Goal: Contribute content

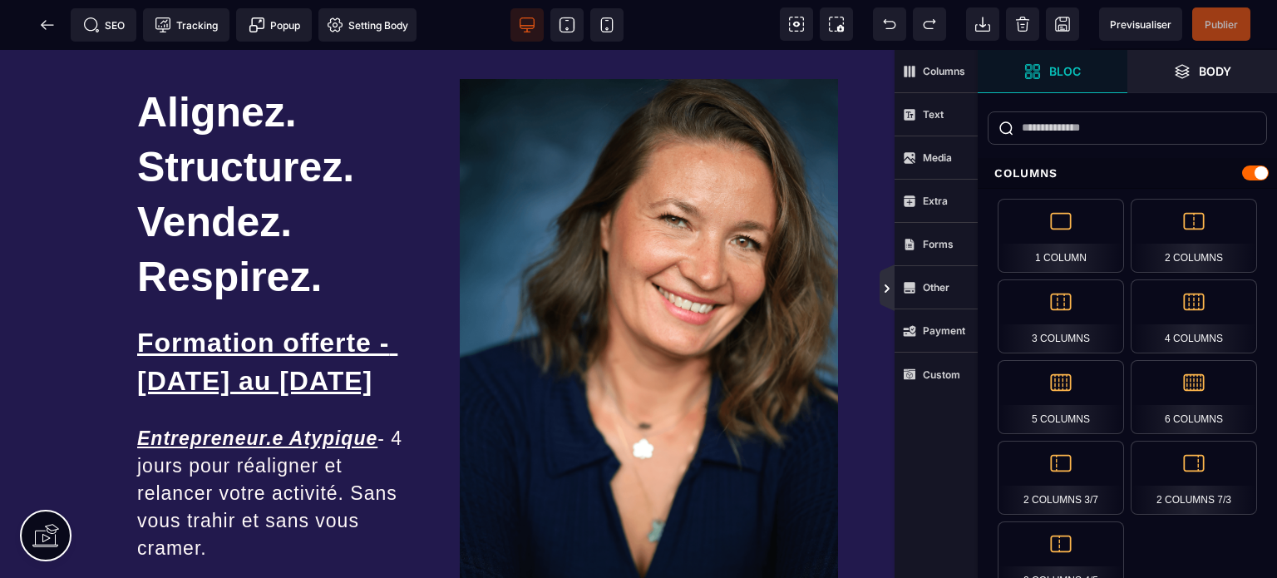
click at [885, 289] on icon at bounding box center [887, 288] width 13 height 13
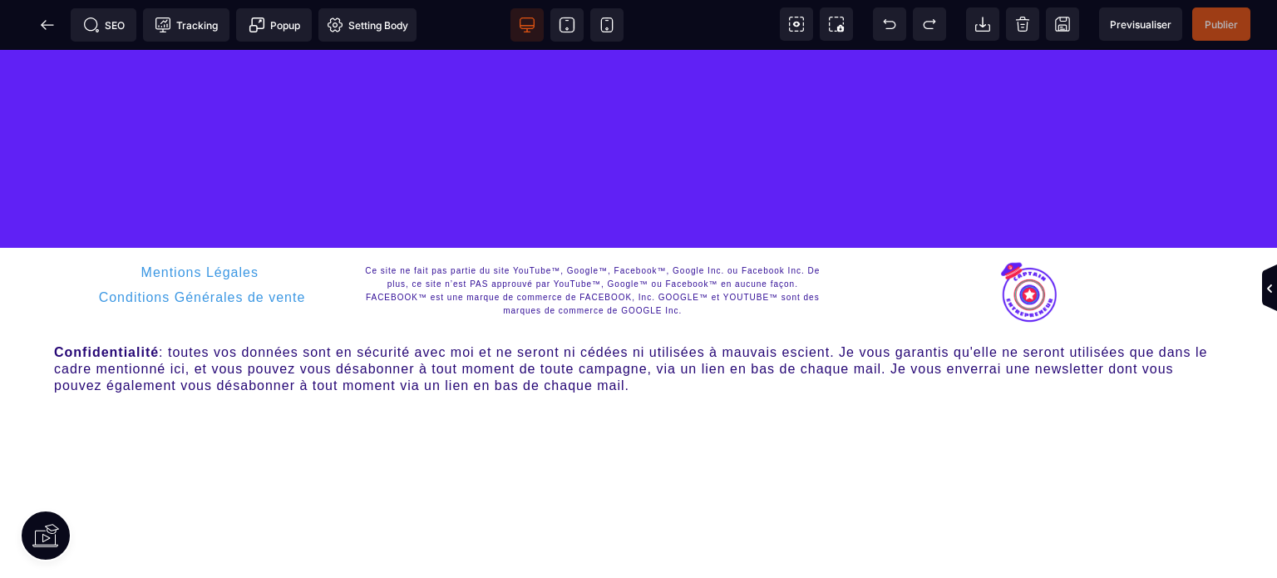
scroll to position [5418, 0]
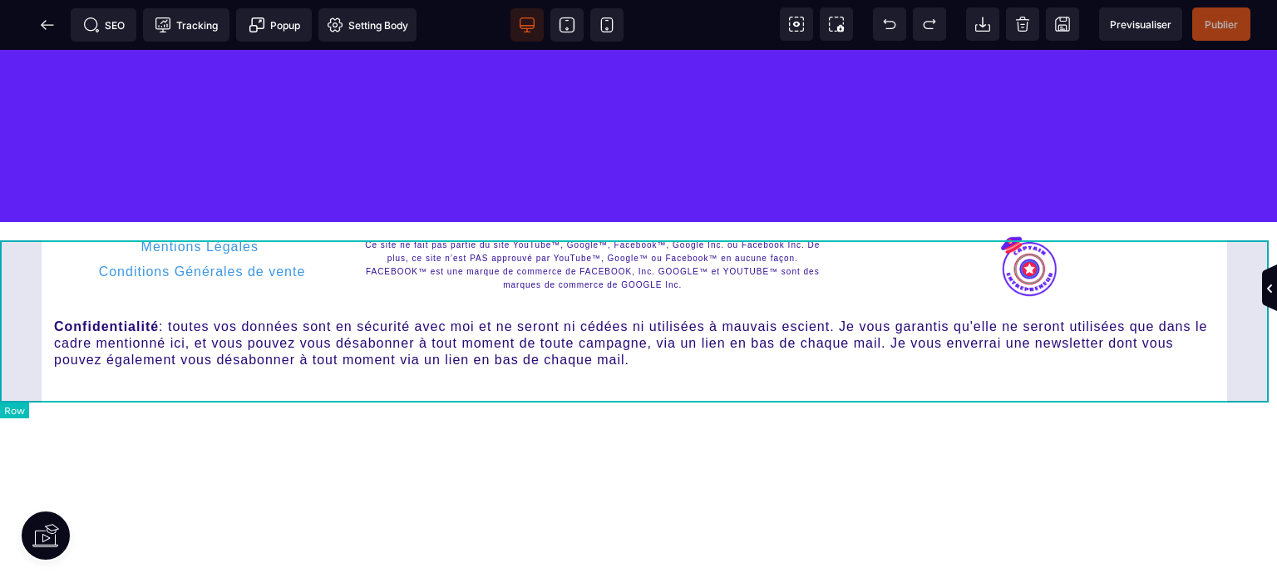
click at [0, 288] on div "Mentions Légales Conditions Générales de vente Ce site ne fait pas partie du si…" at bounding box center [638, 303] width 1277 height 163
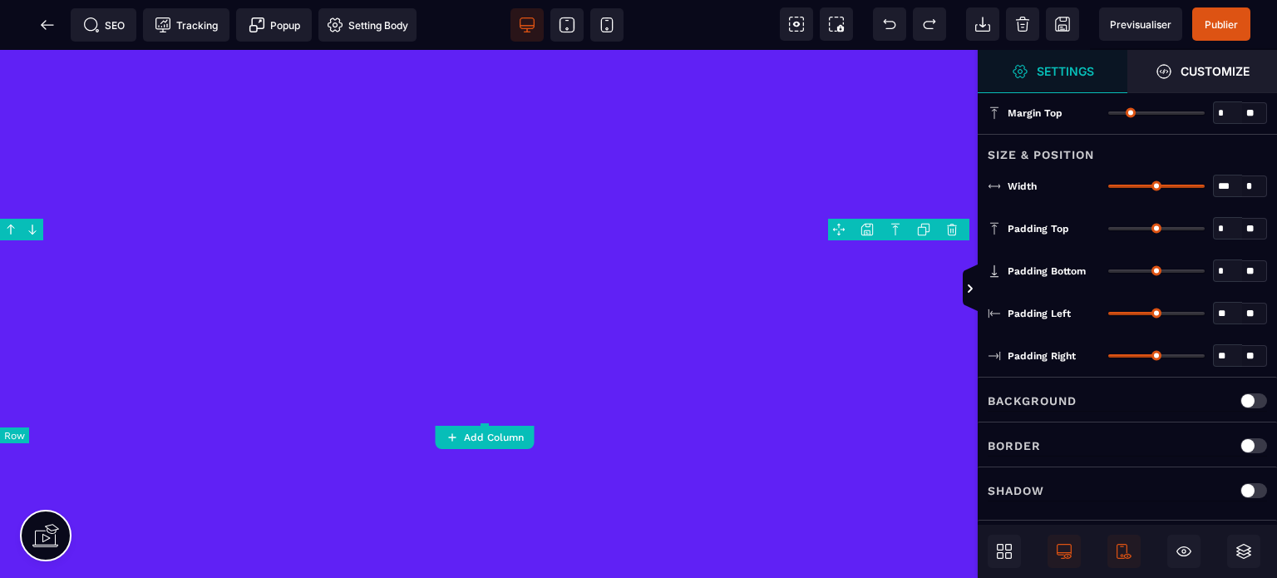
scroll to position [5971, 0]
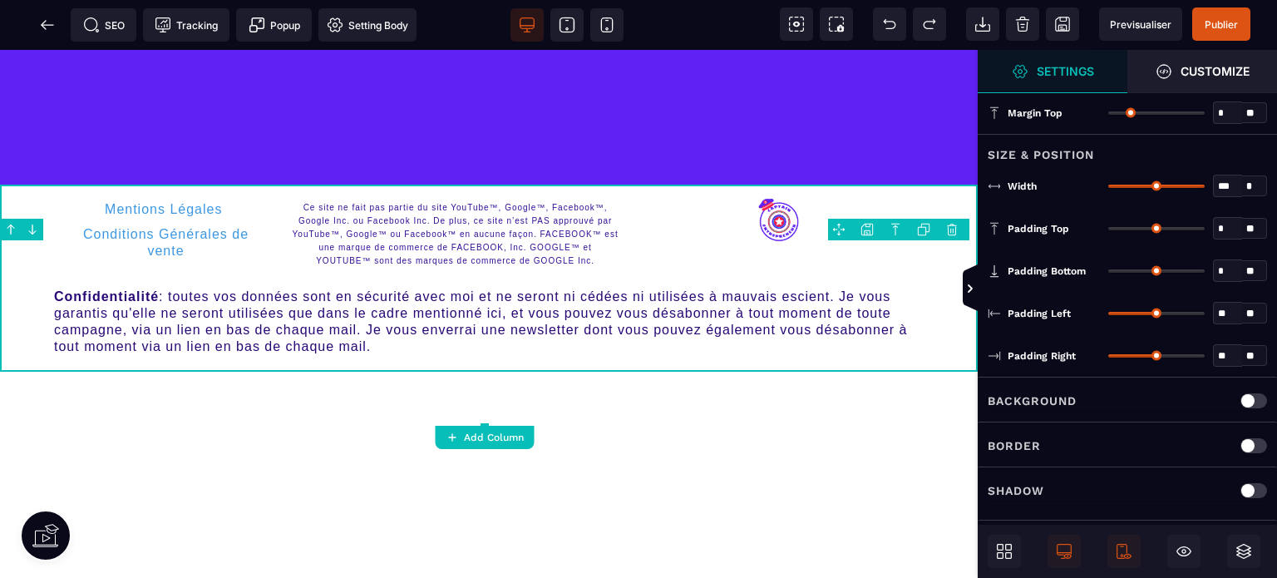
click at [867, 229] on body "B" at bounding box center [638, 289] width 1277 height 578
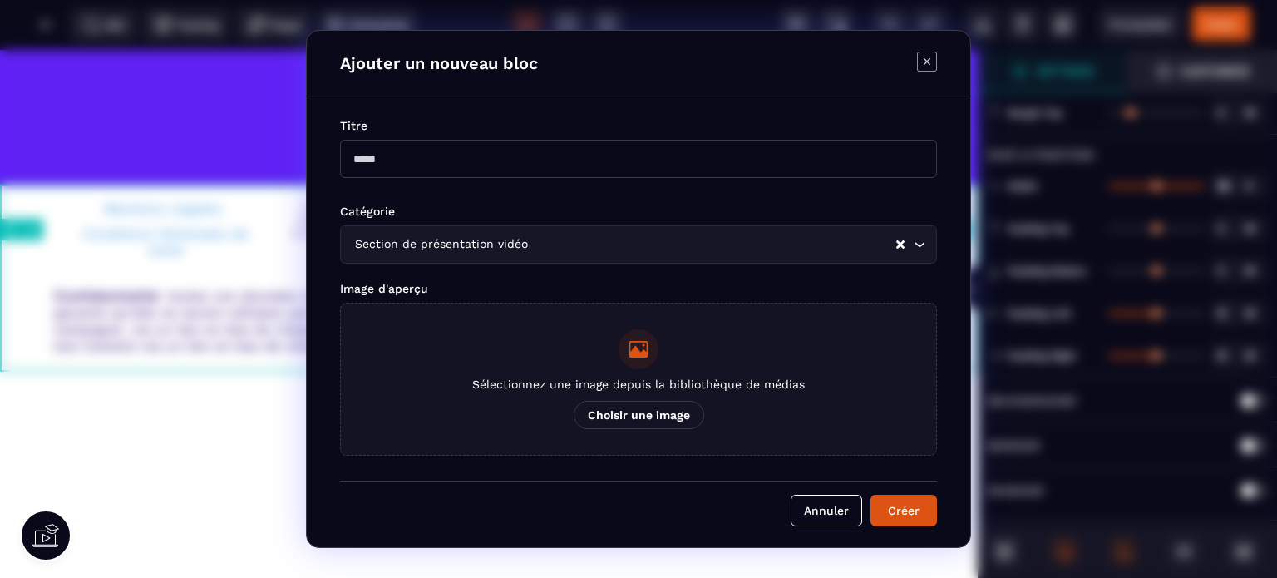
click at [611, 408] on p "Choisir une image" at bounding box center [639, 415] width 131 height 28
click at [0, 0] on input "Sélectionnez une image depuis la bibliothèque de médias Choisir une image" at bounding box center [0, 0] width 0 height 0
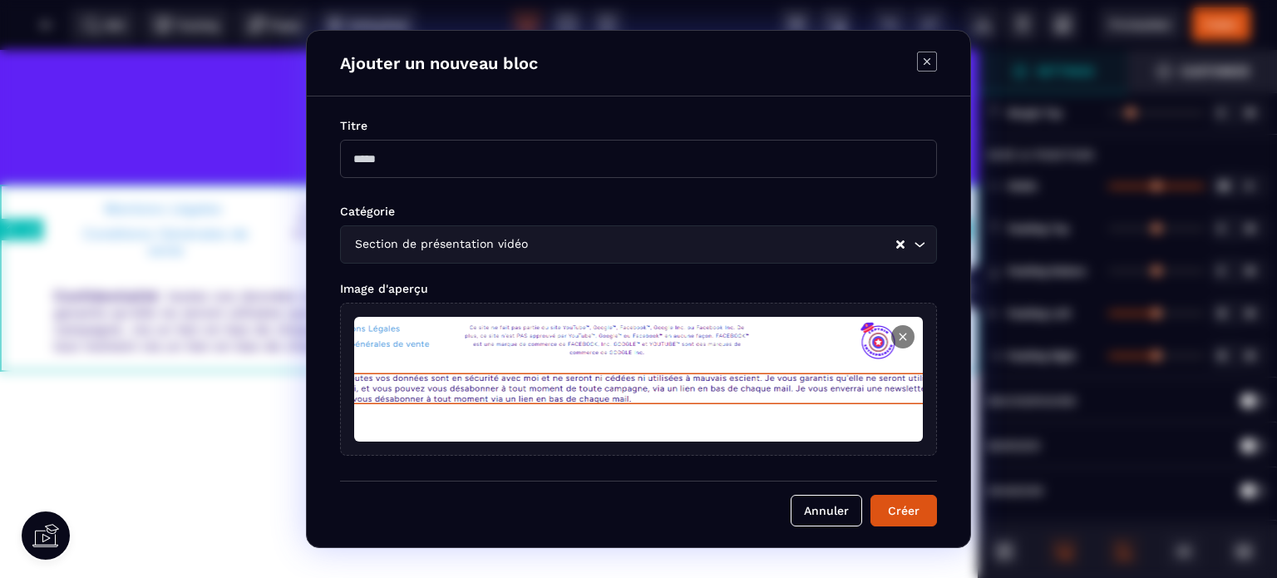
click at [542, 156] on input "Modal window" at bounding box center [638, 159] width 597 height 38
type input "**********"
click at [912, 510] on button "Créer" at bounding box center [904, 511] width 67 height 32
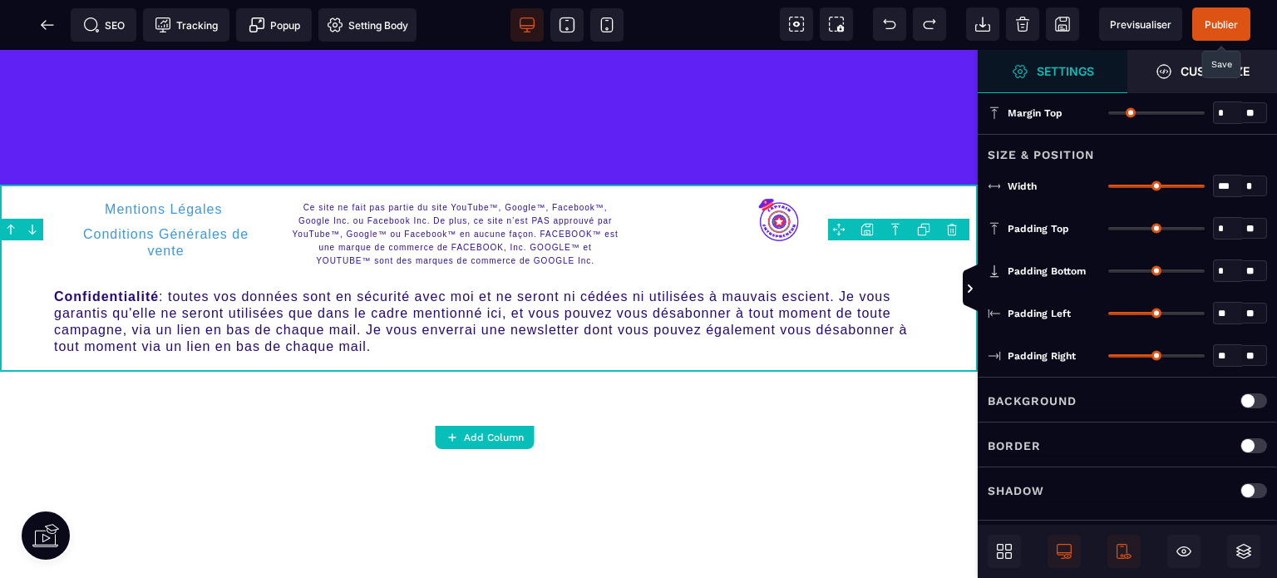
click at [1243, 23] on span "Publier" at bounding box center [1222, 23] width 58 height 33
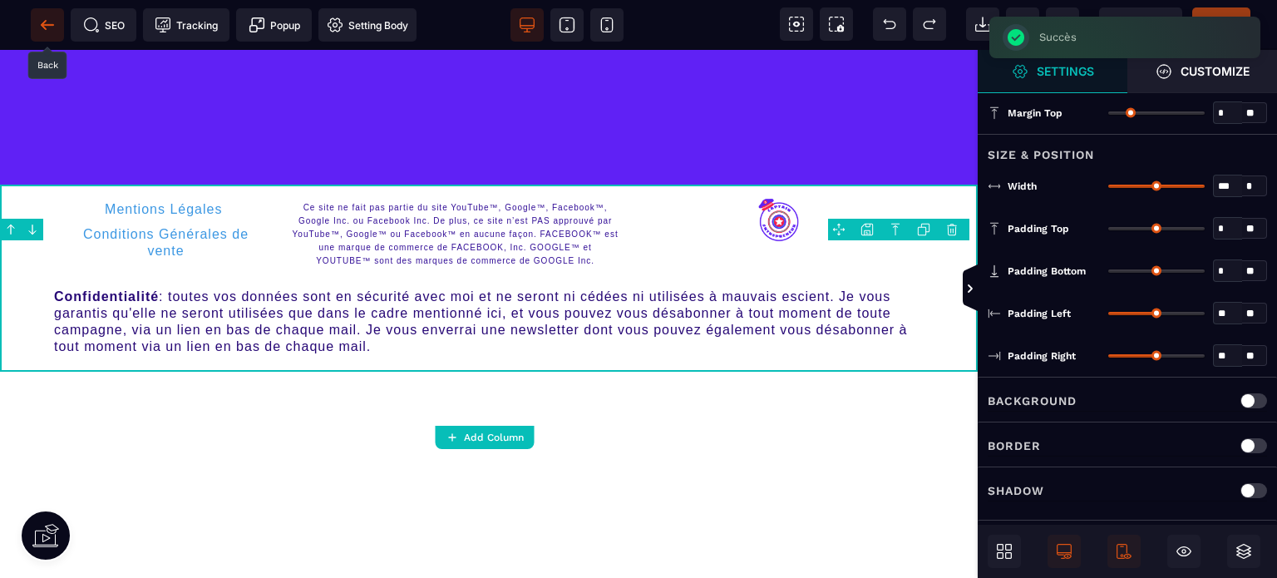
click at [51, 29] on icon at bounding box center [47, 25] width 17 height 17
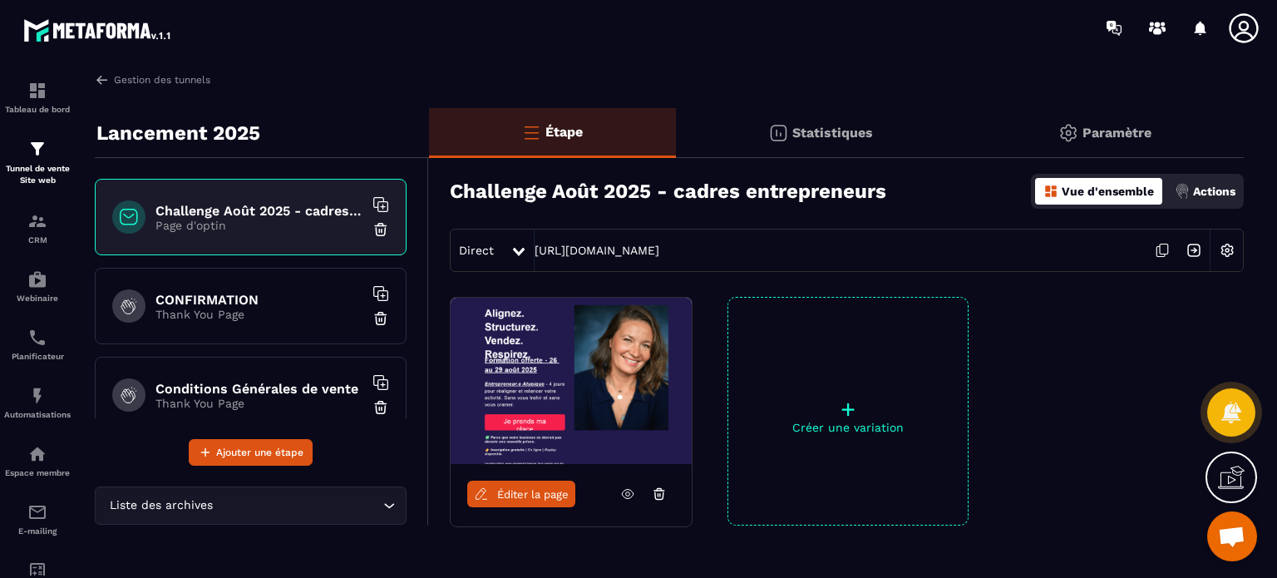
click at [246, 335] on div "CONFIRMATION Thank You Page" at bounding box center [251, 306] width 312 height 77
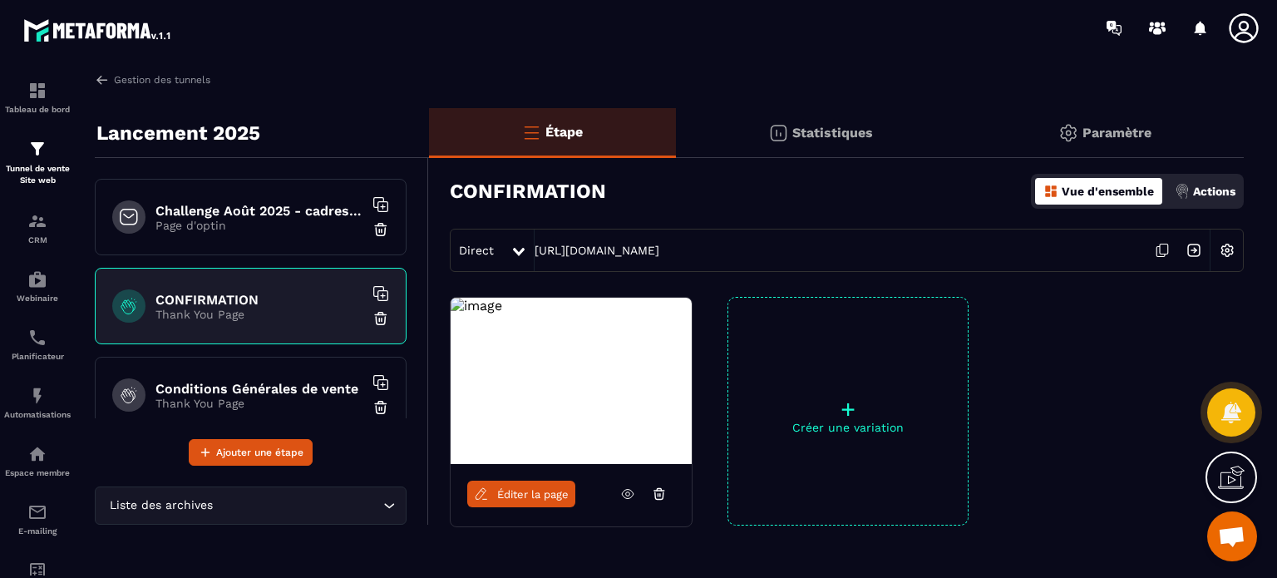
click at [532, 495] on span "Éditer la page" at bounding box center [533, 494] width 72 height 12
